Goal: Transaction & Acquisition: Purchase product/service

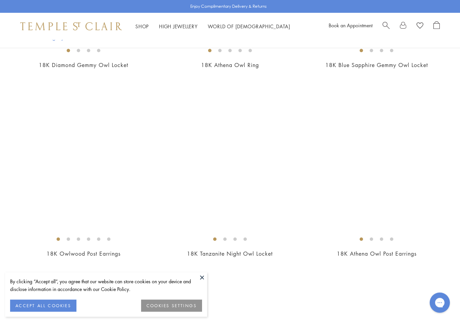
scroll to position [869, 0]
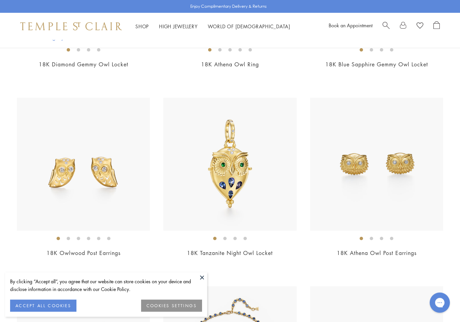
click at [222, 172] on img at bounding box center [229, 164] width 133 height 133
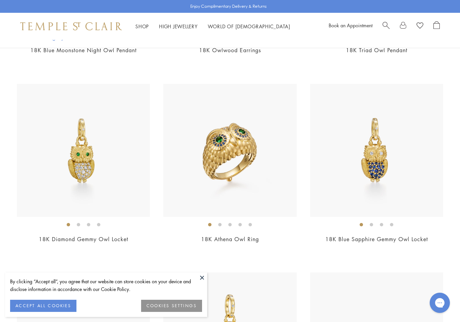
scroll to position [690, 0]
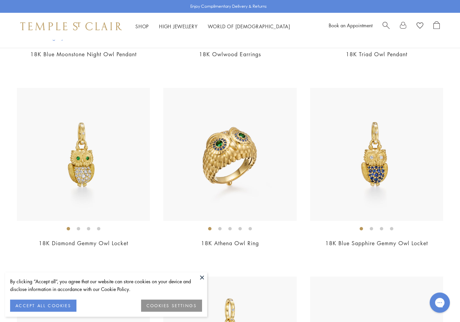
click at [369, 166] on img at bounding box center [376, 154] width 133 height 133
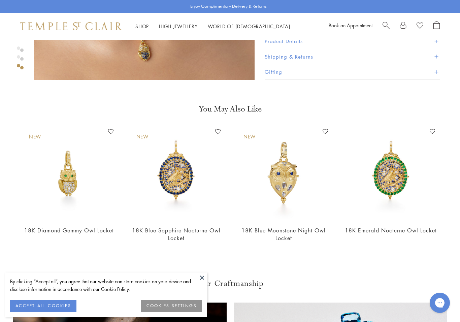
scroll to position [643, 0]
click at [175, 174] on img at bounding box center [177, 173] width 94 height 94
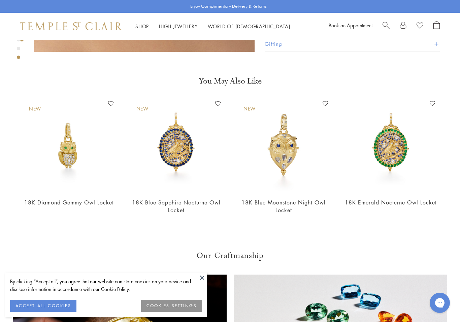
scroll to position [651, 0]
